Goal: Task Accomplishment & Management: Manage account settings

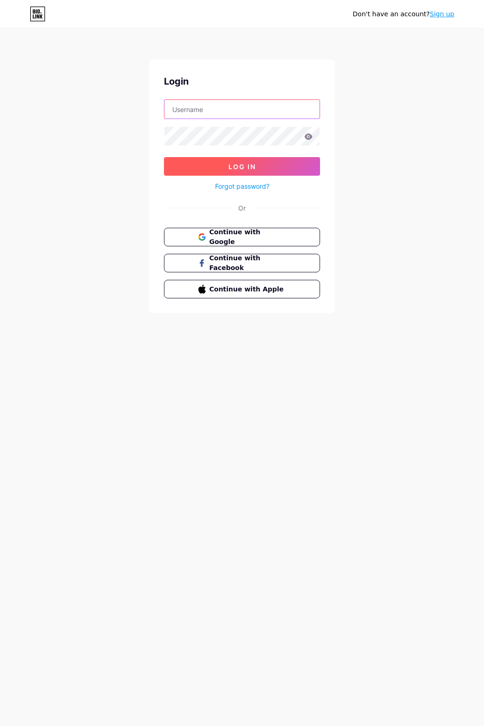
type input "[EMAIL_ADDRESS][DOMAIN_NAME]"
click at [282, 166] on button "Log In" at bounding box center [242, 166] width 156 height 19
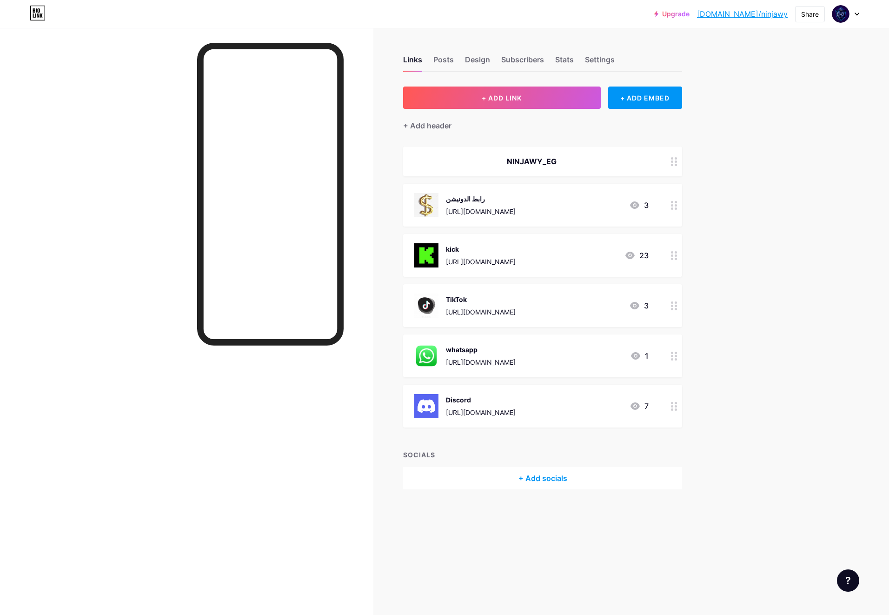
click at [484, 209] on circle at bounding box center [672, 208] width 2 height 2
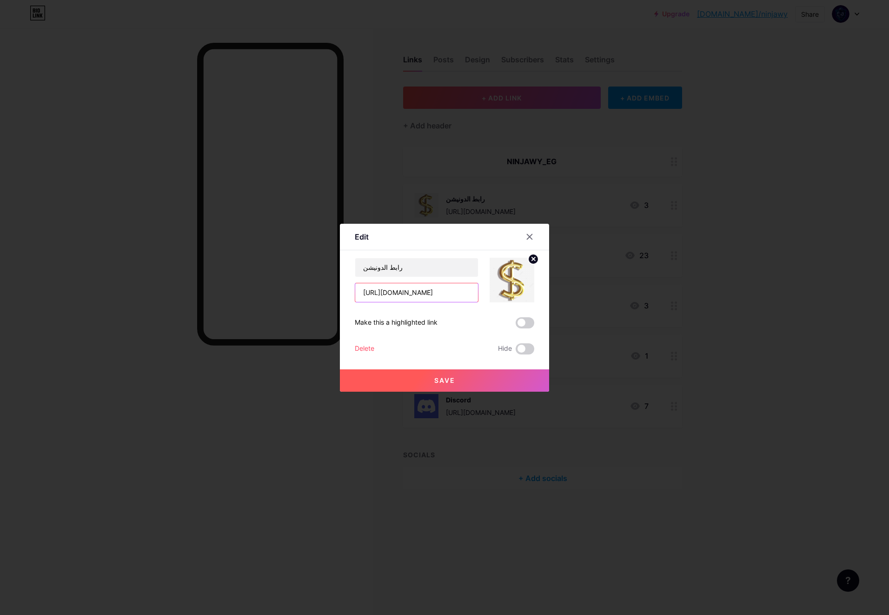
click at [443, 290] on input "[URL][DOMAIN_NAME]" at bounding box center [416, 292] width 123 height 19
click at [388, 295] on input "text" at bounding box center [416, 292] width 123 height 19
paste input "[URL][DOMAIN_NAME]"
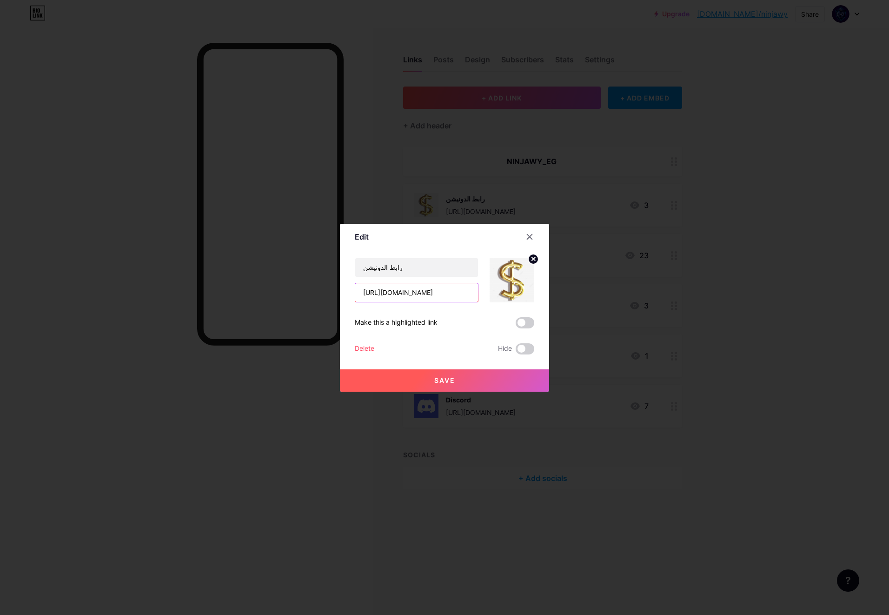
scroll to position [0, 14]
type input "[URL][DOMAIN_NAME]"
click at [483, 386] on button "Save" at bounding box center [444, 380] width 209 height 22
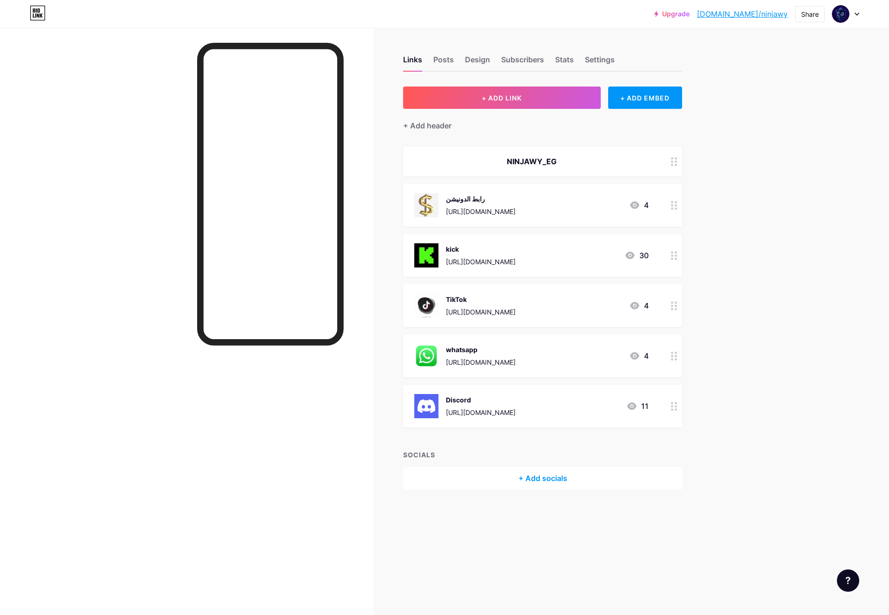
click at [484, 12] on link "[DOMAIN_NAME]/ninjawy" at bounding box center [742, 13] width 91 height 11
